Goal: Transaction & Acquisition: Obtain resource

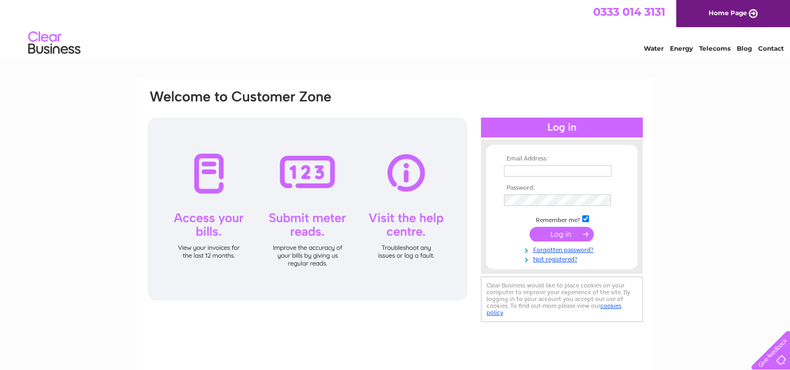
click at [524, 173] on input "text" at bounding box center [558, 170] width 108 height 11
type input "cbterris@hotmail.com"
click at [570, 237] on input "submit" at bounding box center [562, 234] width 64 height 15
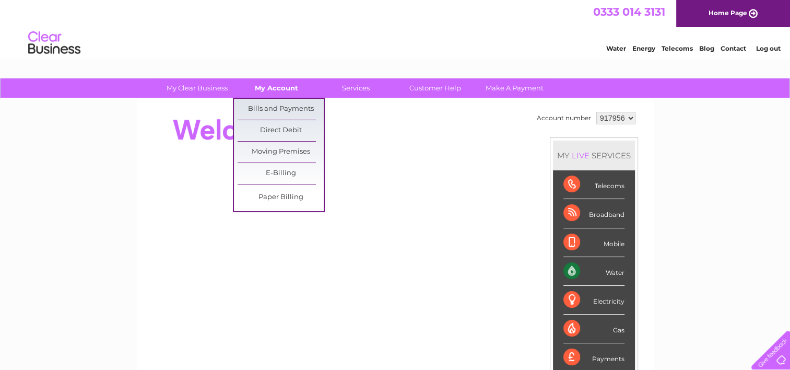
click at [283, 88] on link "My Account" at bounding box center [276, 87] width 86 height 19
click at [277, 106] on link "Bills and Payments" at bounding box center [281, 109] width 86 height 21
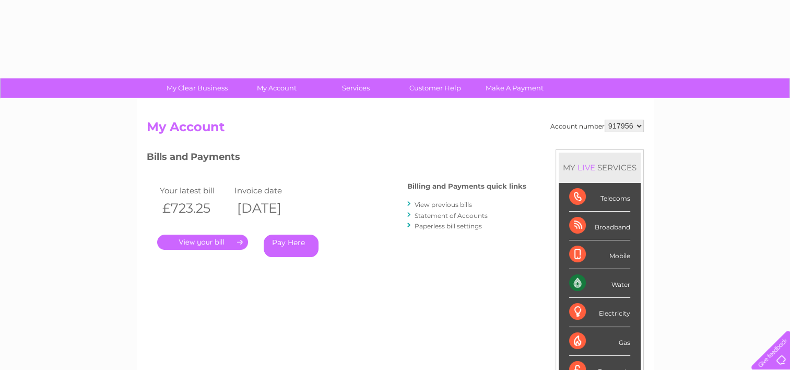
click at [193, 240] on link "." at bounding box center [202, 242] width 91 height 15
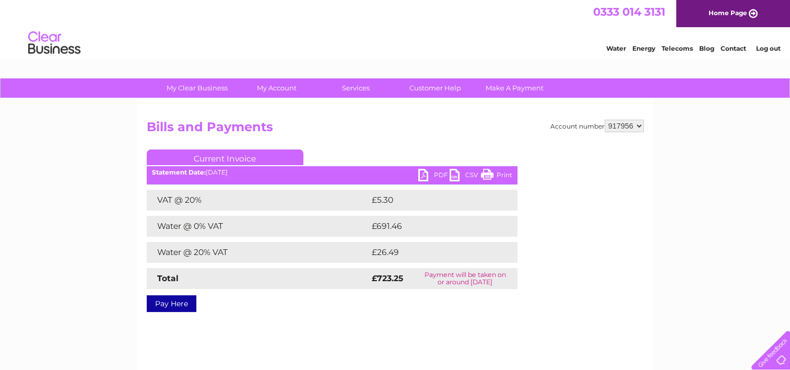
click at [439, 173] on link "PDF" at bounding box center [433, 176] width 31 height 15
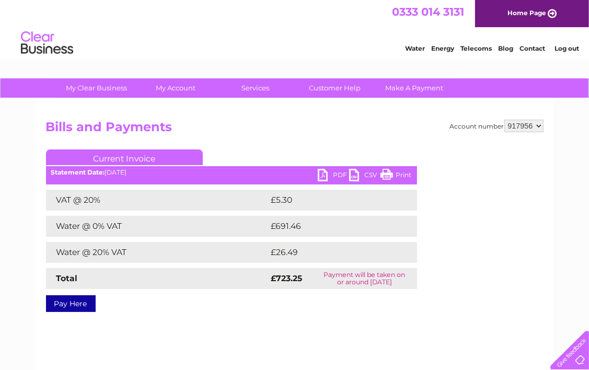
click at [534, 123] on select "917956 918043 998166" at bounding box center [523, 126] width 39 height 13
select select "918043"
click at [504, 120] on select "917956 918043 998166" at bounding box center [523, 126] width 39 height 13
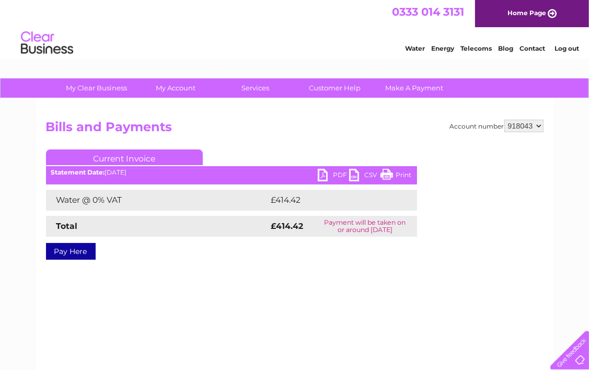
click at [334, 173] on link "PDF" at bounding box center [333, 176] width 31 height 15
click at [537, 127] on select "917956 918043 998166" at bounding box center [523, 126] width 39 height 13
select select "998166"
click at [504, 120] on select "917956 918043 998166" at bounding box center [523, 126] width 39 height 13
click at [535, 127] on select "917956 918043 998166" at bounding box center [523, 126] width 39 height 13
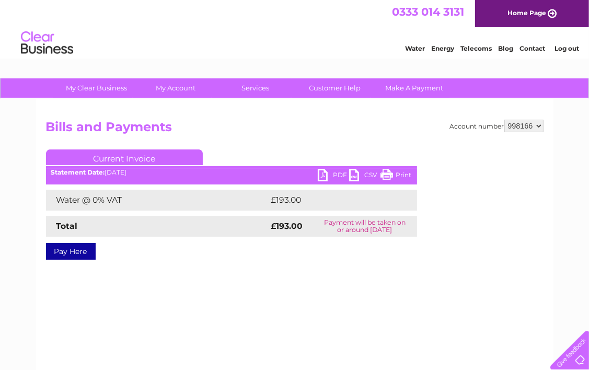
click at [504, 120] on select "917956 918043 998166" at bounding box center [523, 126] width 39 height 13
click at [335, 173] on link "PDF" at bounding box center [333, 176] width 31 height 15
click at [334, 171] on link "PDF" at bounding box center [333, 176] width 31 height 15
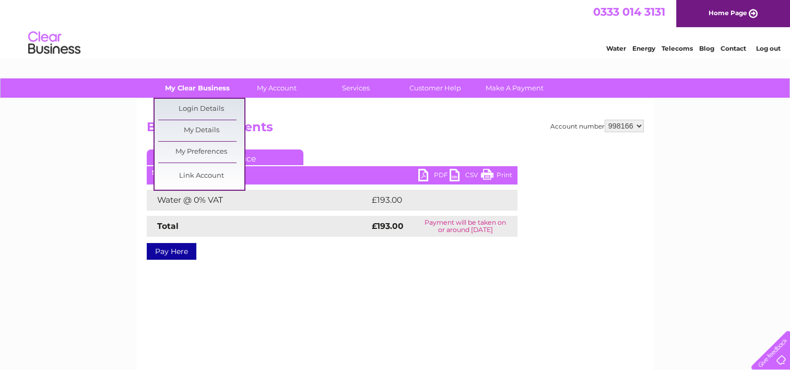
click at [206, 85] on link "My Clear Business" at bounding box center [197, 87] width 86 height 19
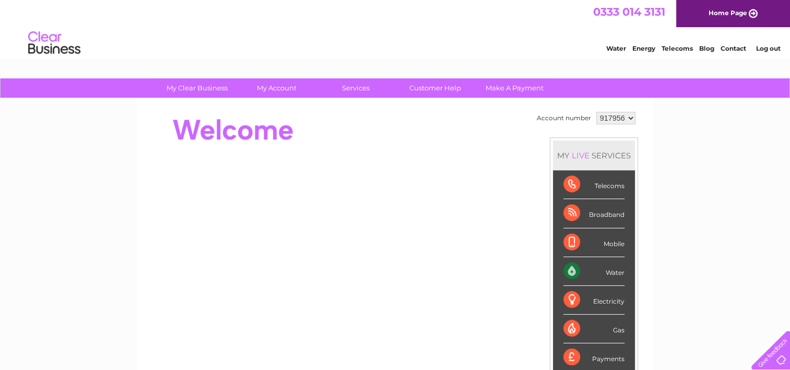
click at [779, 45] on link "Log out" at bounding box center [768, 48] width 25 height 8
